Goal: Transaction & Acquisition: Subscribe to service/newsletter

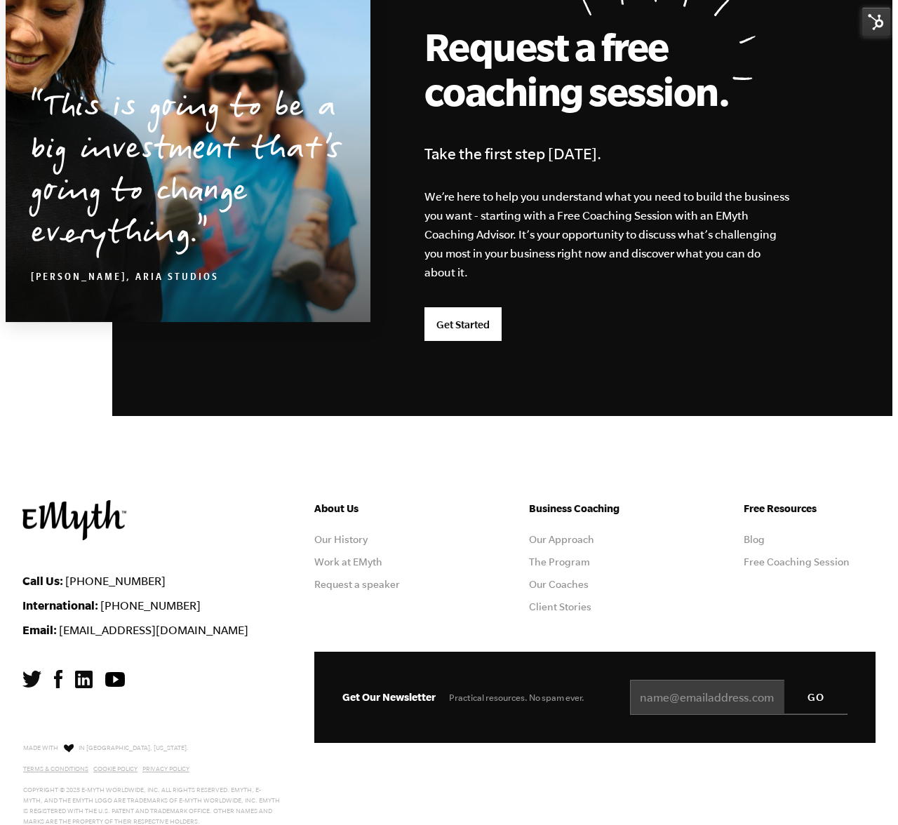
scroll to position [3526, 0]
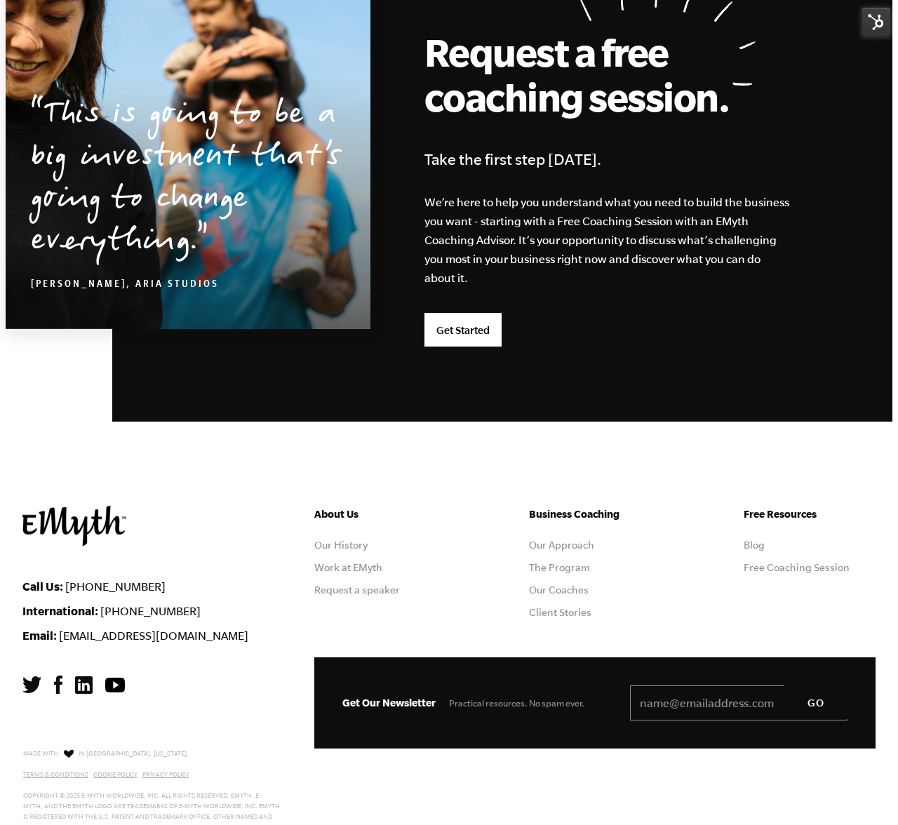
click at [648, 700] on input "Email *" at bounding box center [738, 702] width 217 height 35
paste input "[EMAIL_ADDRESS][DOMAIN_NAME]"
click at [641, 701] on input "[EMAIL_ADDRESS][DOMAIN_NAME]" at bounding box center [738, 702] width 217 height 35
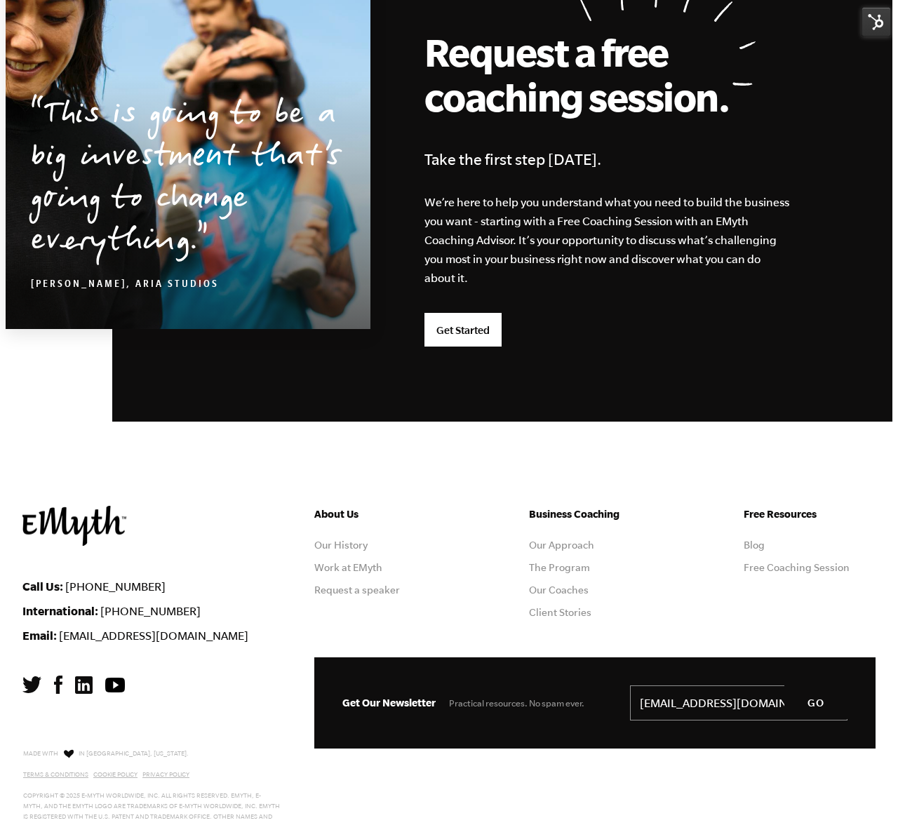
drag, startPoint x: 639, startPoint y: 701, endPoint x: 629, endPoint y: 702, distance: 9.9
click at [621, 702] on div "Get Our Newsletter Practical resources. No spam ever. Email * [EMAIL_ADDRESS][D…" at bounding box center [594, 702] width 561 height 91
click at [638, 702] on input "[EMAIL_ADDRESS][DOMAIN_NAME]" at bounding box center [738, 702] width 217 height 35
click at [639, 702] on input "[EMAIL_ADDRESS][DOMAIN_NAME]" at bounding box center [738, 702] width 217 height 35
click at [642, 702] on input "[EMAIL_ADDRESS][DOMAIN_NAME]" at bounding box center [738, 702] width 217 height 35
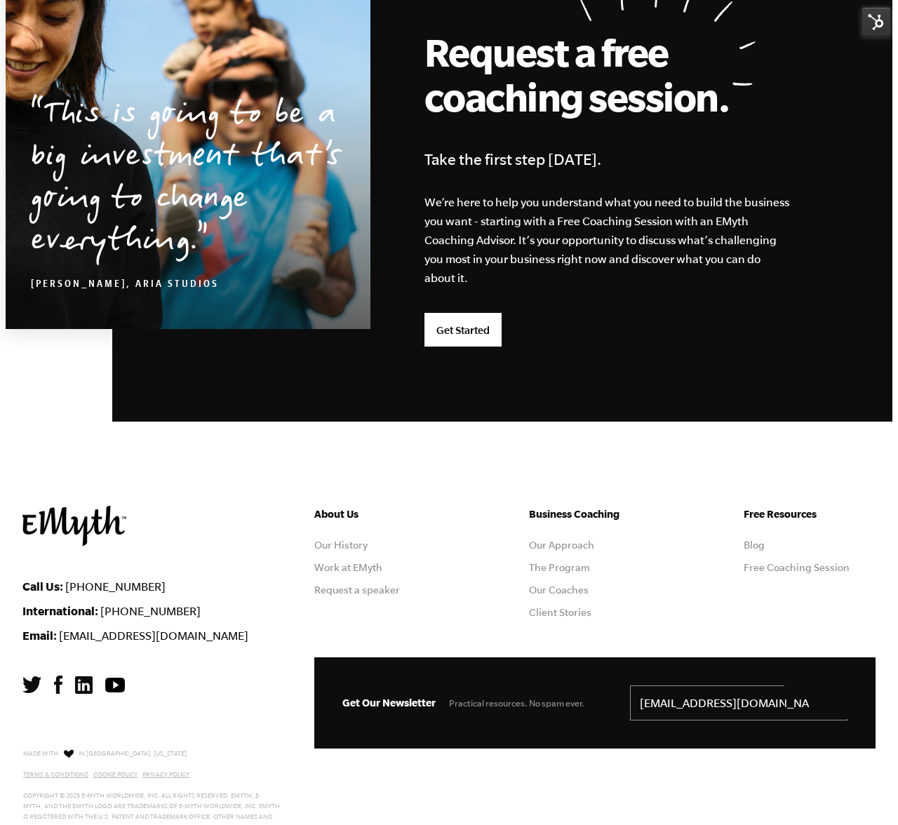
scroll to position [0, 93]
drag, startPoint x: 643, startPoint y: 705, endPoint x: 848, endPoint y: 708, distance: 204.9
click at [848, 708] on div "Get Our Newsletter Practical resources. No spam ever. Email * [EMAIL_ADDRESS][D…" at bounding box center [594, 702] width 561 height 91
click at [758, 704] on input "[EMAIL_ADDRESS][DOMAIN_NAME]" at bounding box center [738, 702] width 217 height 35
drag, startPoint x: 777, startPoint y: 704, endPoint x: 814, endPoint y: 707, distance: 36.7
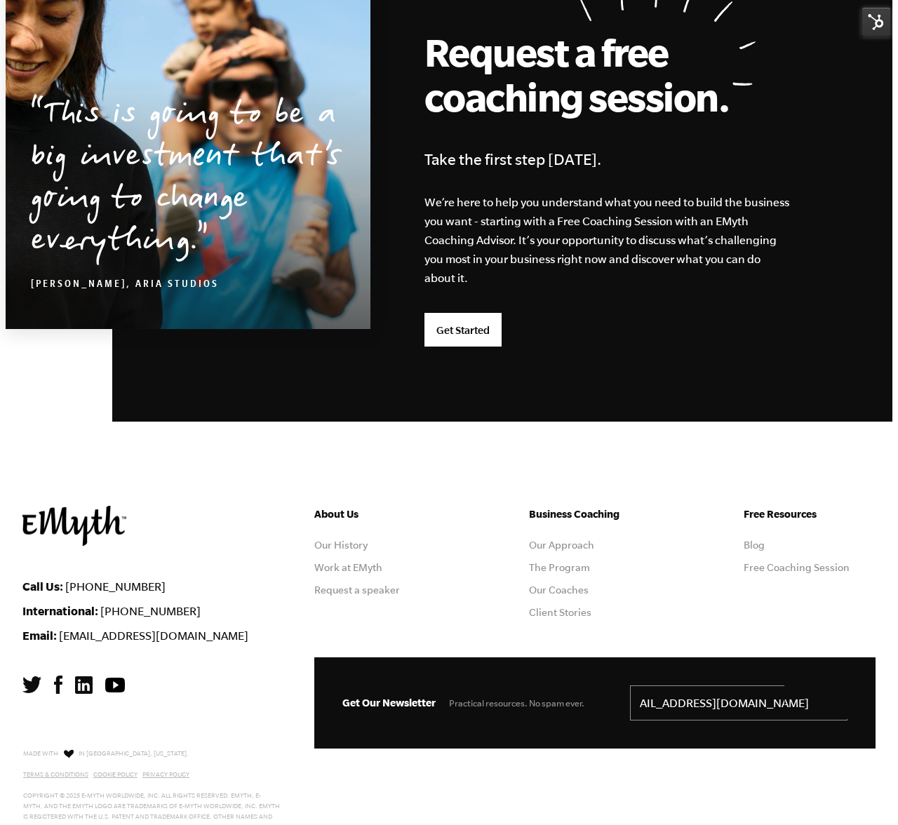
click at [814, 707] on form "Email * [EMAIL_ADDRESS][DOMAIN_NAME] Referral ID - ref GO" at bounding box center [738, 702] width 217 height 35
type input "[EMAIL_ADDRESS][DOMAIN_NAME]"
click at [823, 706] on input "GO" at bounding box center [815, 702] width 63 height 34
